Goal: Find specific page/section: Find specific page/section

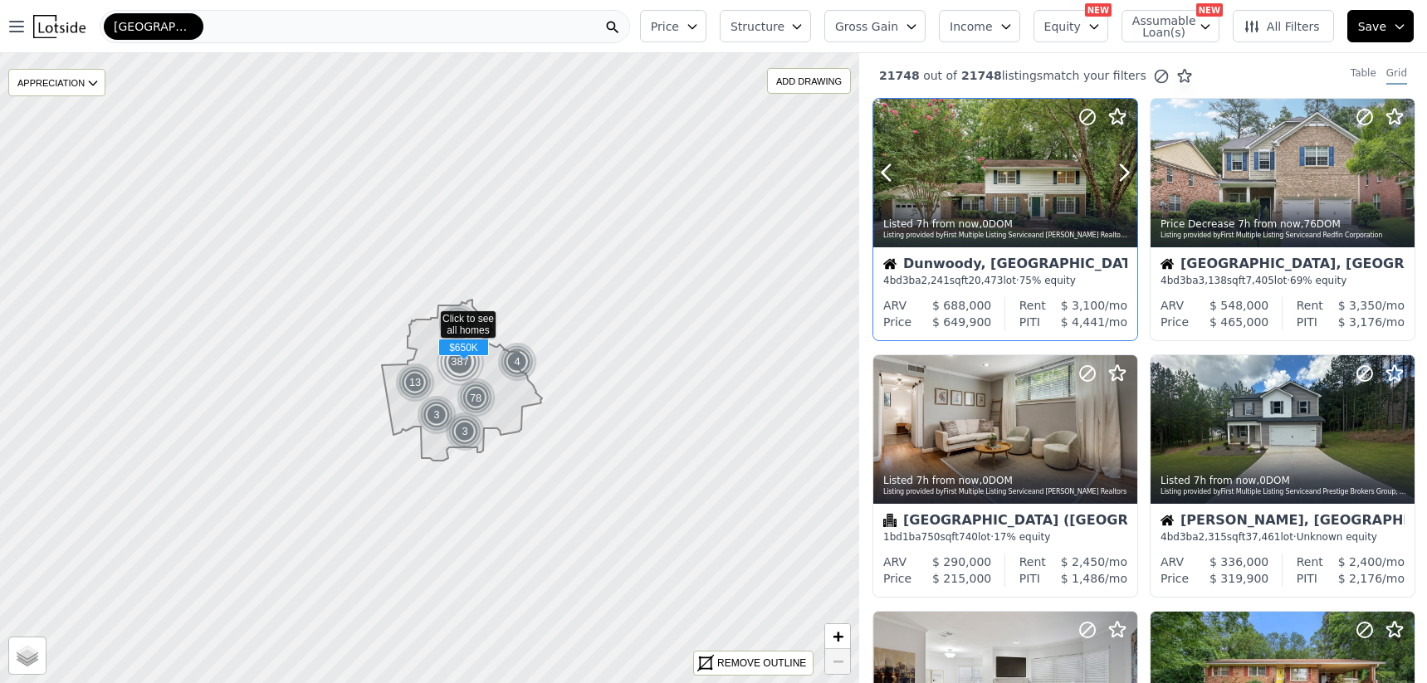
click at [972, 171] on div at bounding box center [1005, 173] width 264 height 149
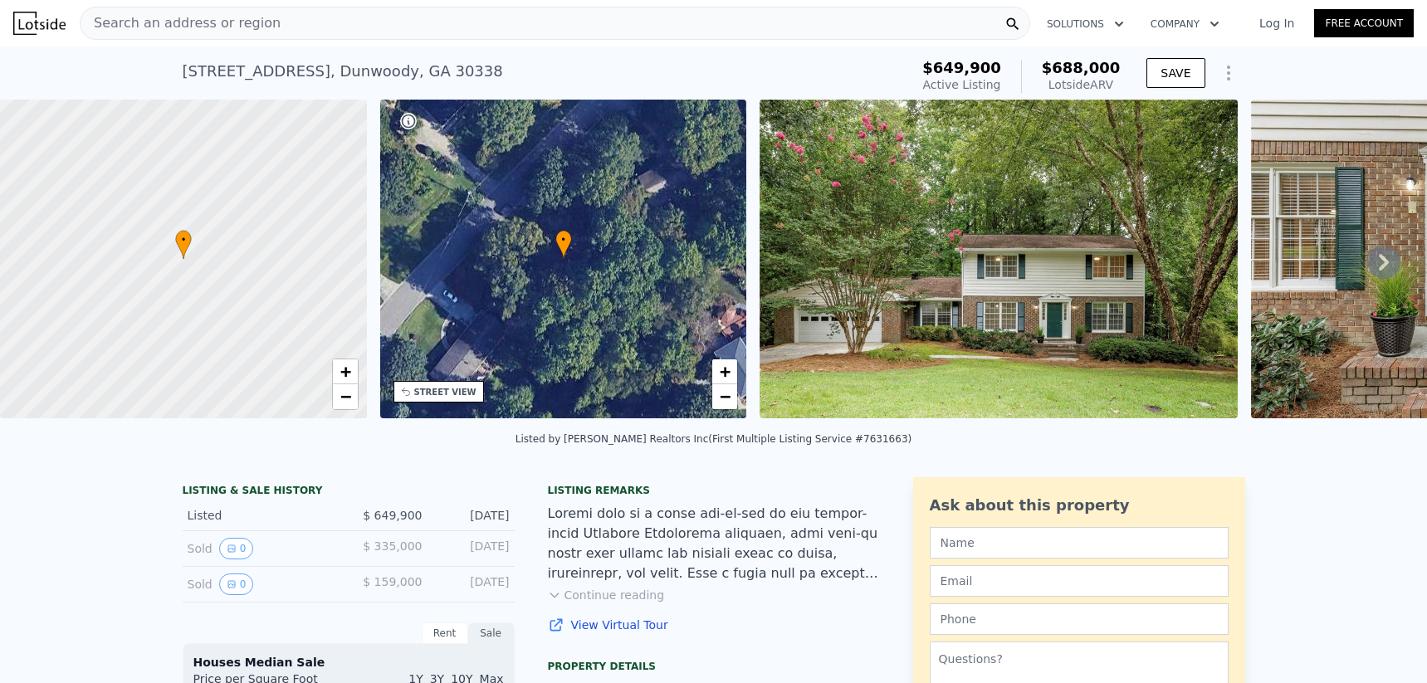
click at [202, 14] on span "Search an address or region" at bounding box center [181, 23] width 200 height 20
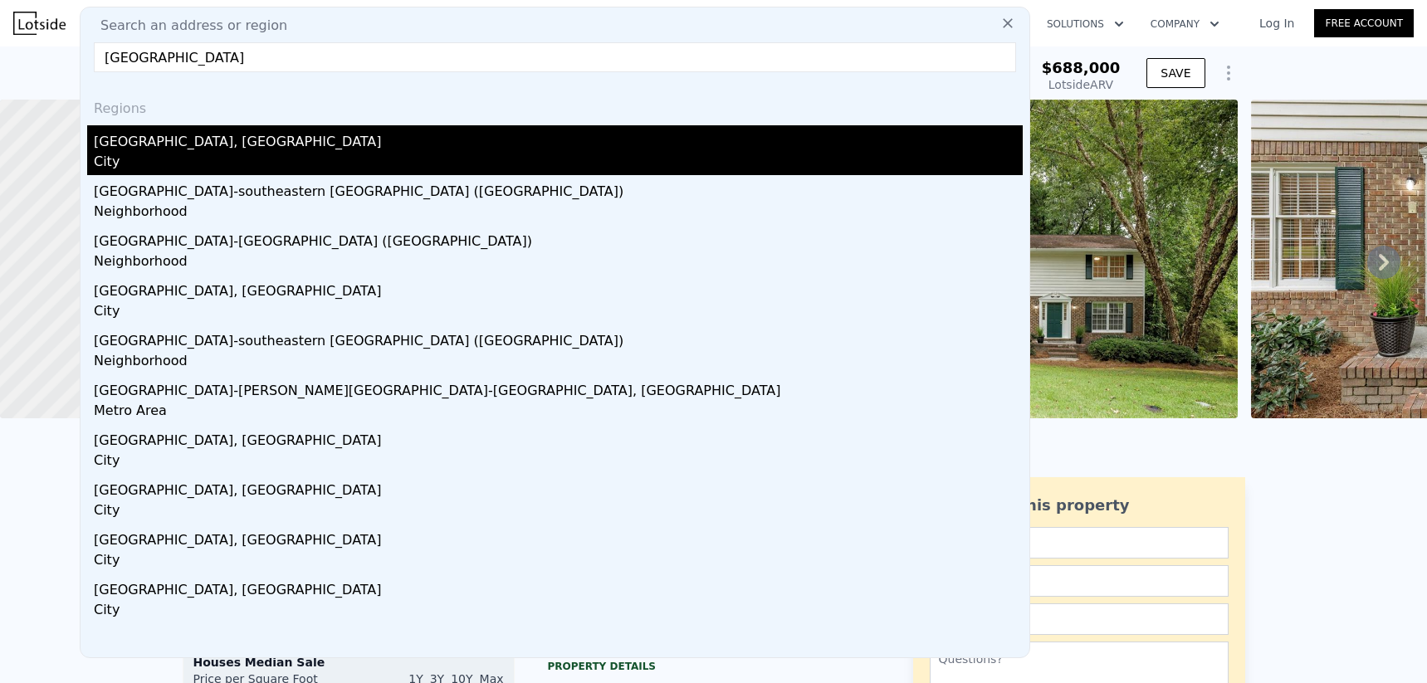
type input "Atlanta"
click at [154, 144] on div "Atlanta, GA" at bounding box center [558, 138] width 929 height 27
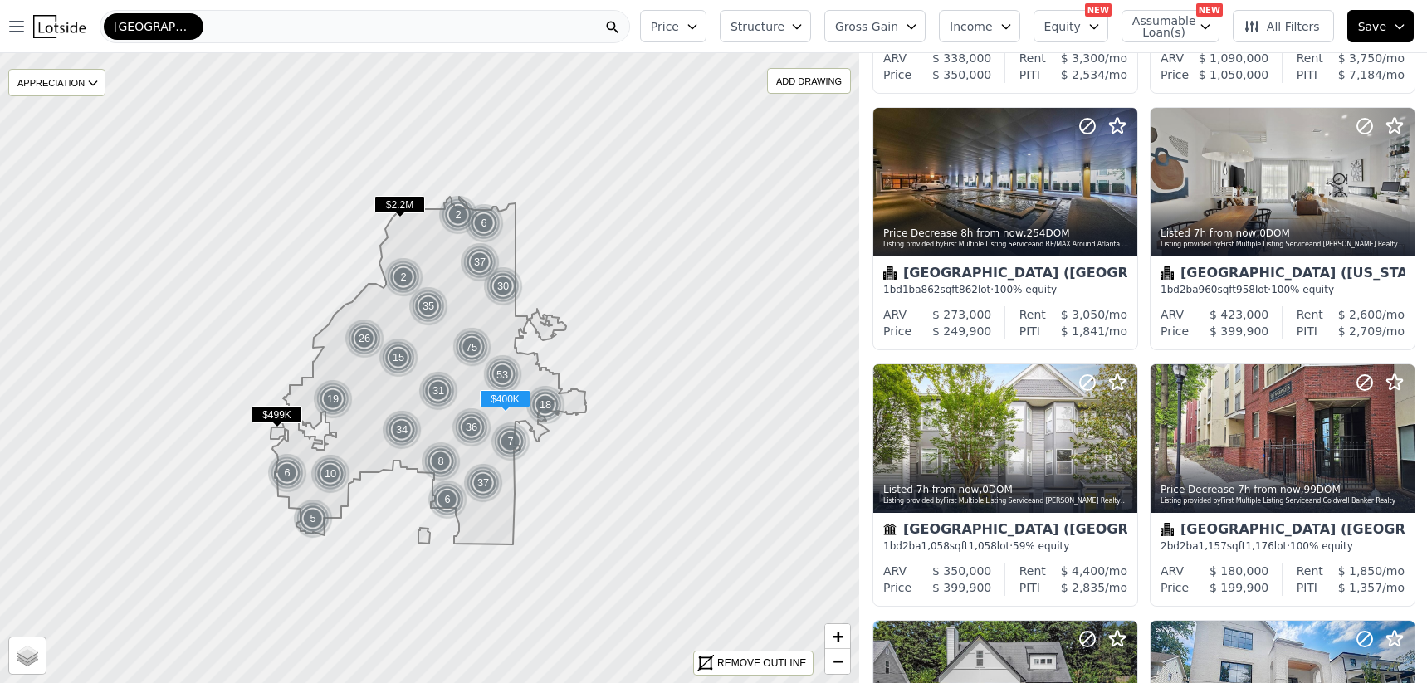
scroll to position [500, 0]
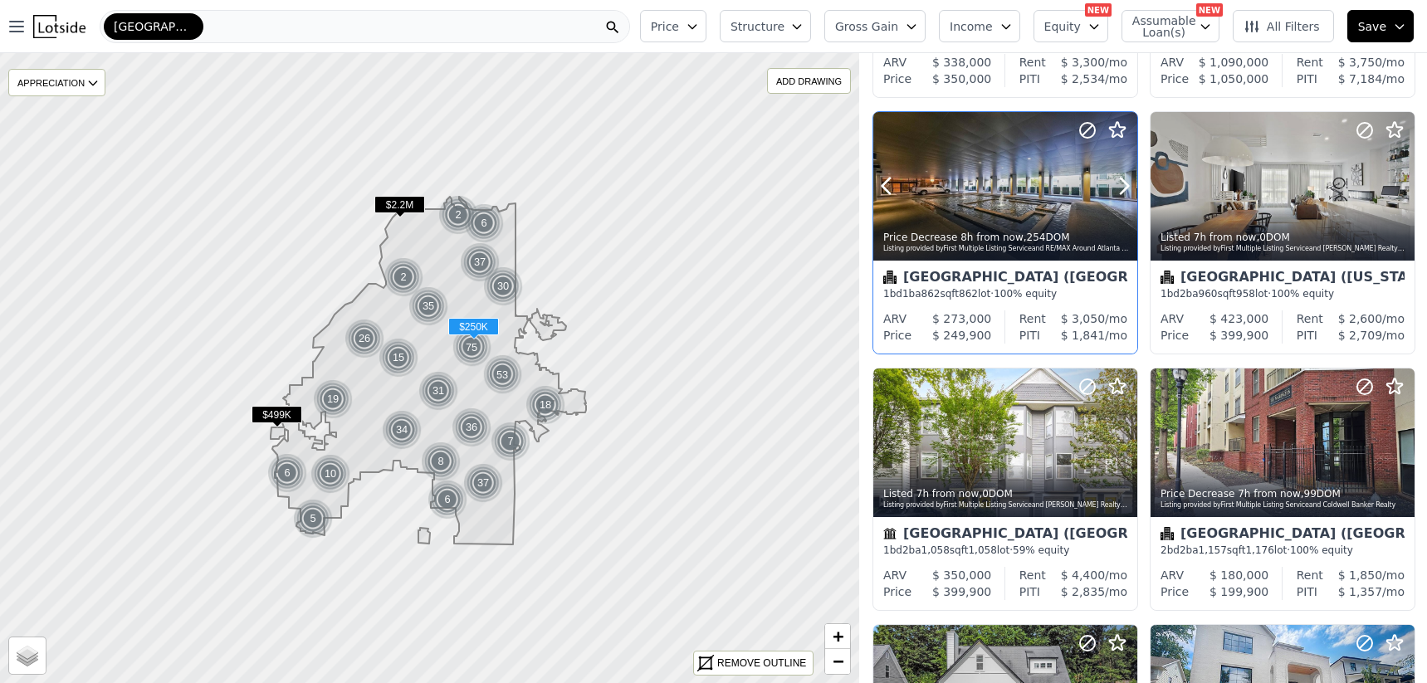
click at [958, 208] on div at bounding box center [1005, 223] width 264 height 30
